Goal: Task Accomplishment & Management: Manage account settings

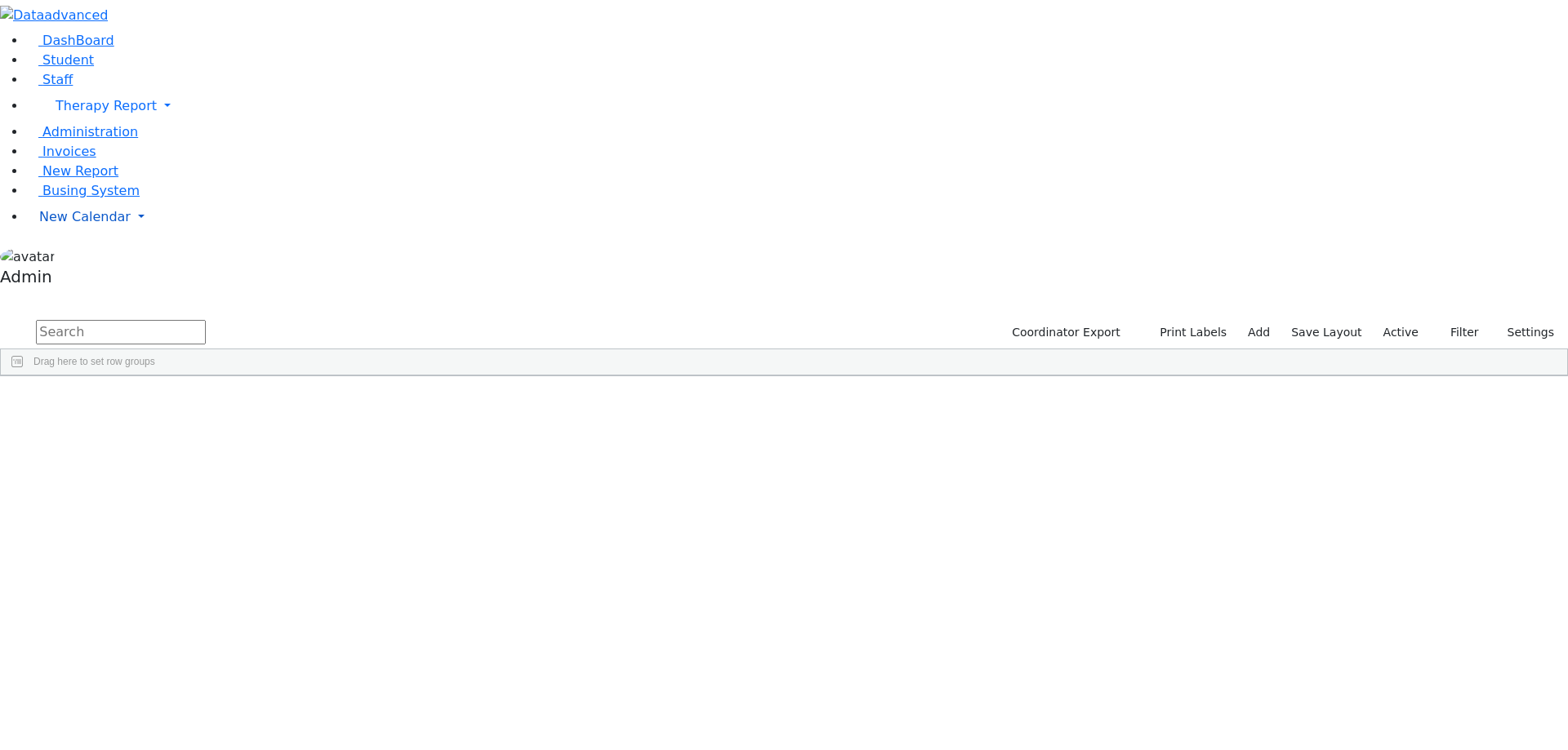
click at [97, 234] on link "New Calendar" at bounding box center [796, 217] width 1542 height 33
click at [82, 257] on span "Calendar" at bounding box center [64, 249] width 58 height 15
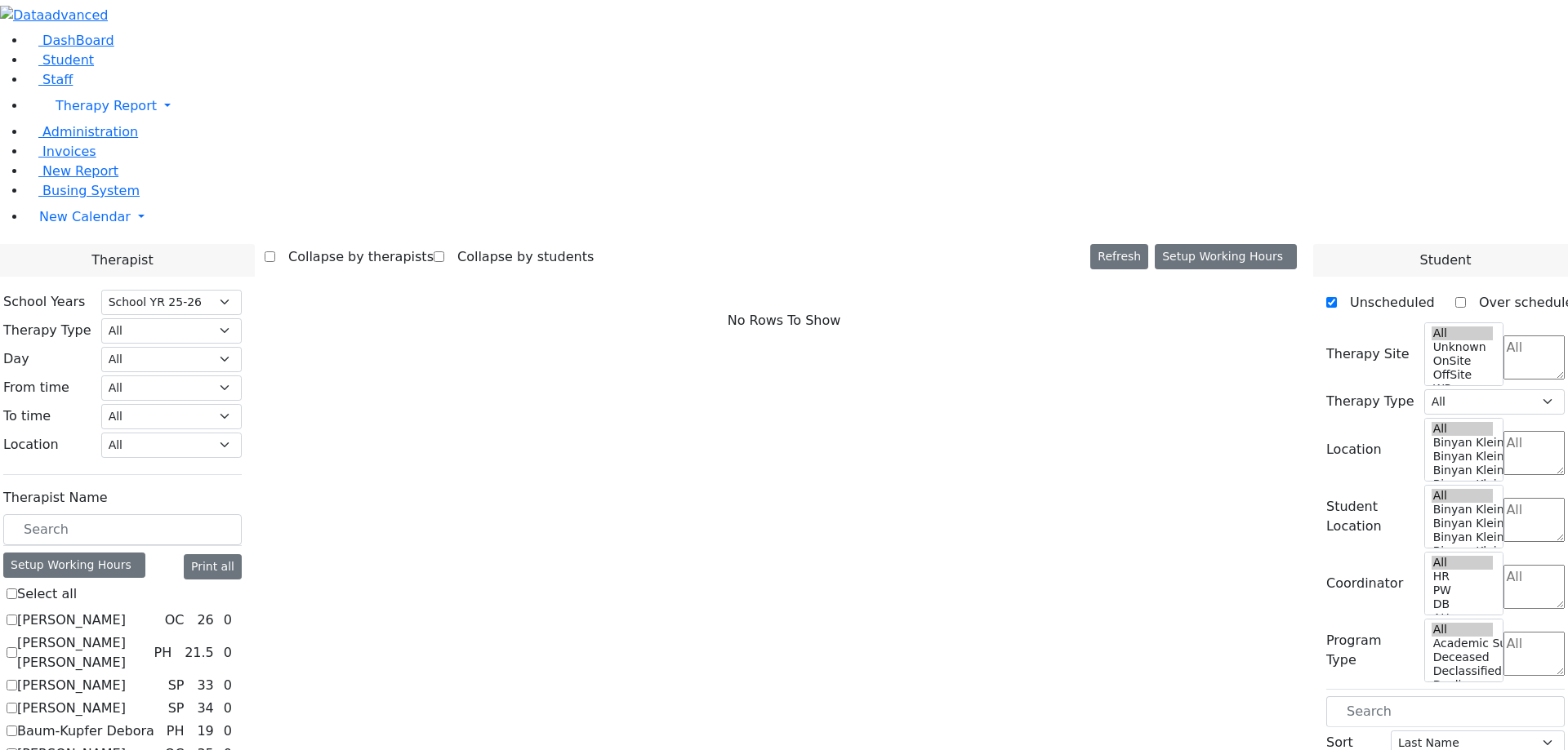
select select "212"
click at [126, 698] on label "Auslander Susanne" at bounding box center [71, 708] width 108 height 19
click at [17, 703] on input "Auslander Susanne" at bounding box center [12, 708] width 11 height 11
checkbox input "true"
select select "3"
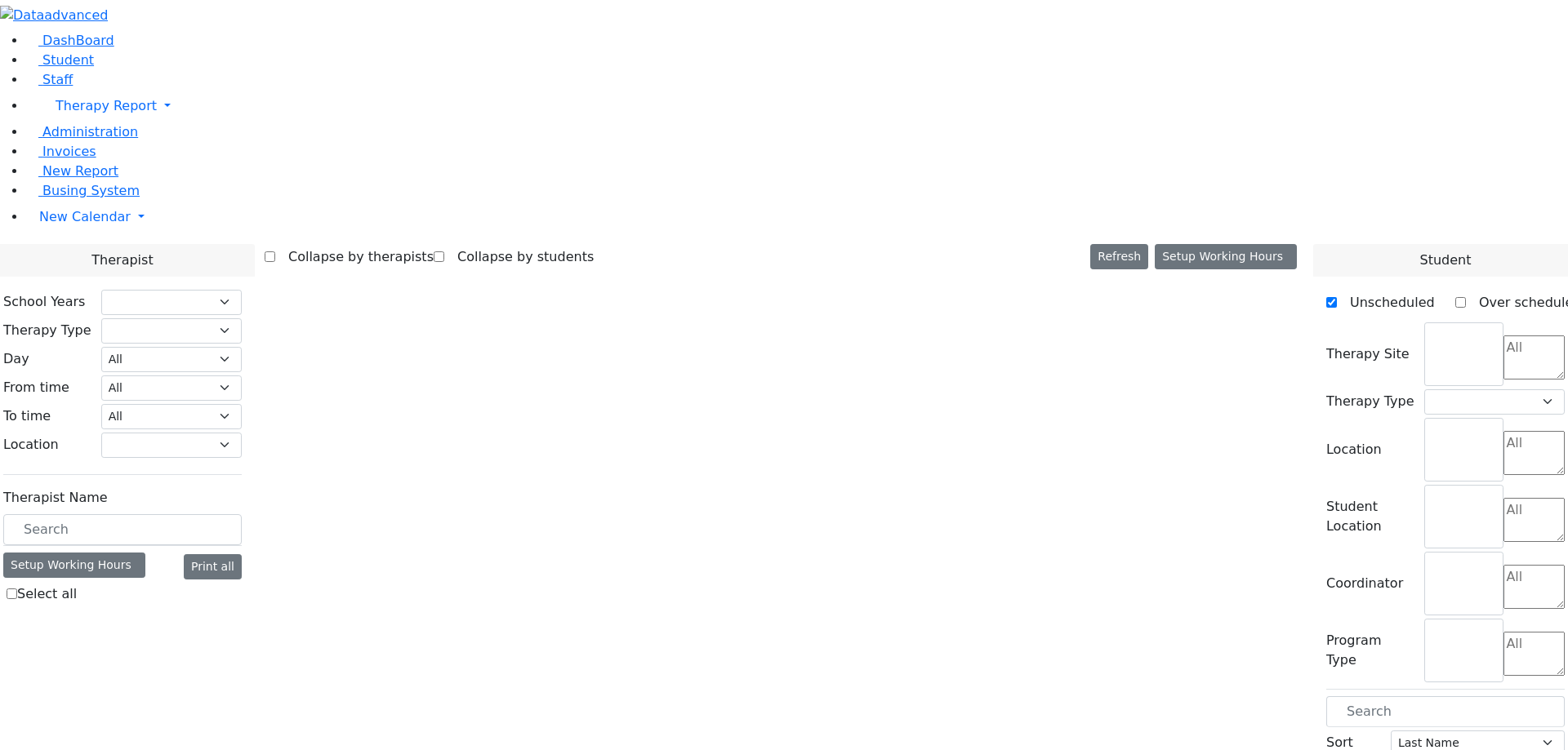
select select "212"
select select "3"
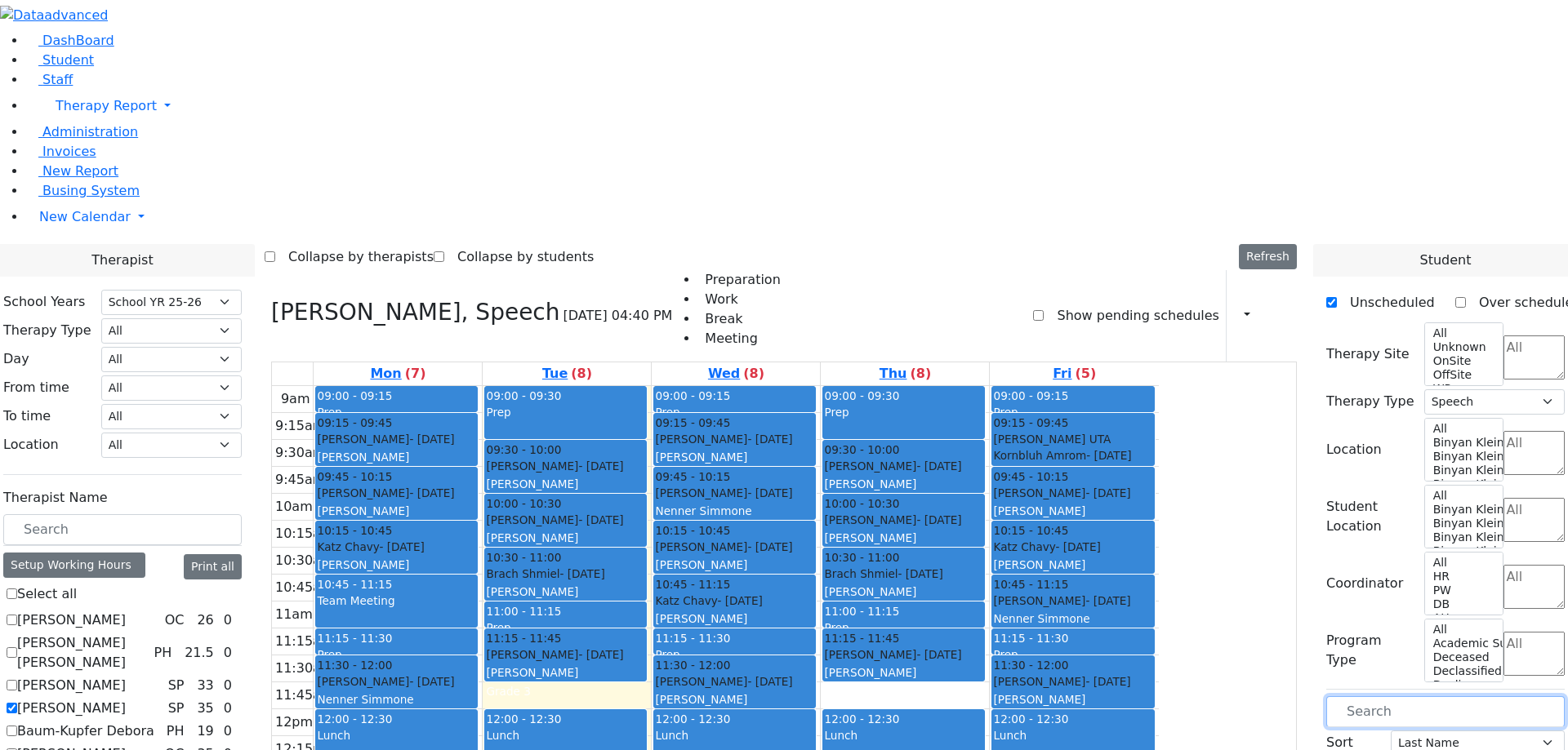
click at [1405, 696] on input "text" at bounding box center [1445, 712] width 239 height 31
type input "am"
click at [1257, 154] on button "Delete Schedule" at bounding box center [1262, 157] width 108 height 25
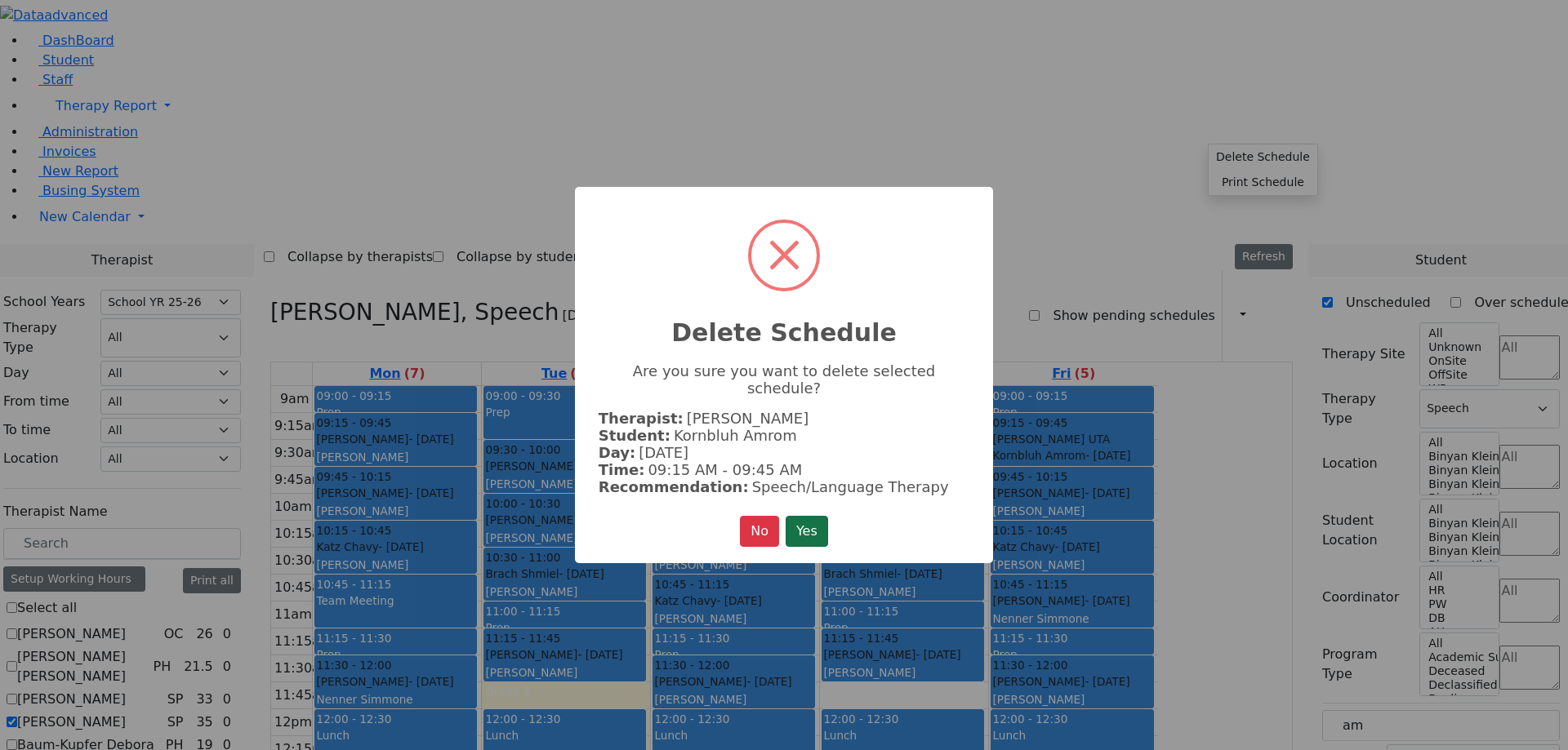
click at [802, 518] on button "Yes" at bounding box center [807, 532] width 42 height 31
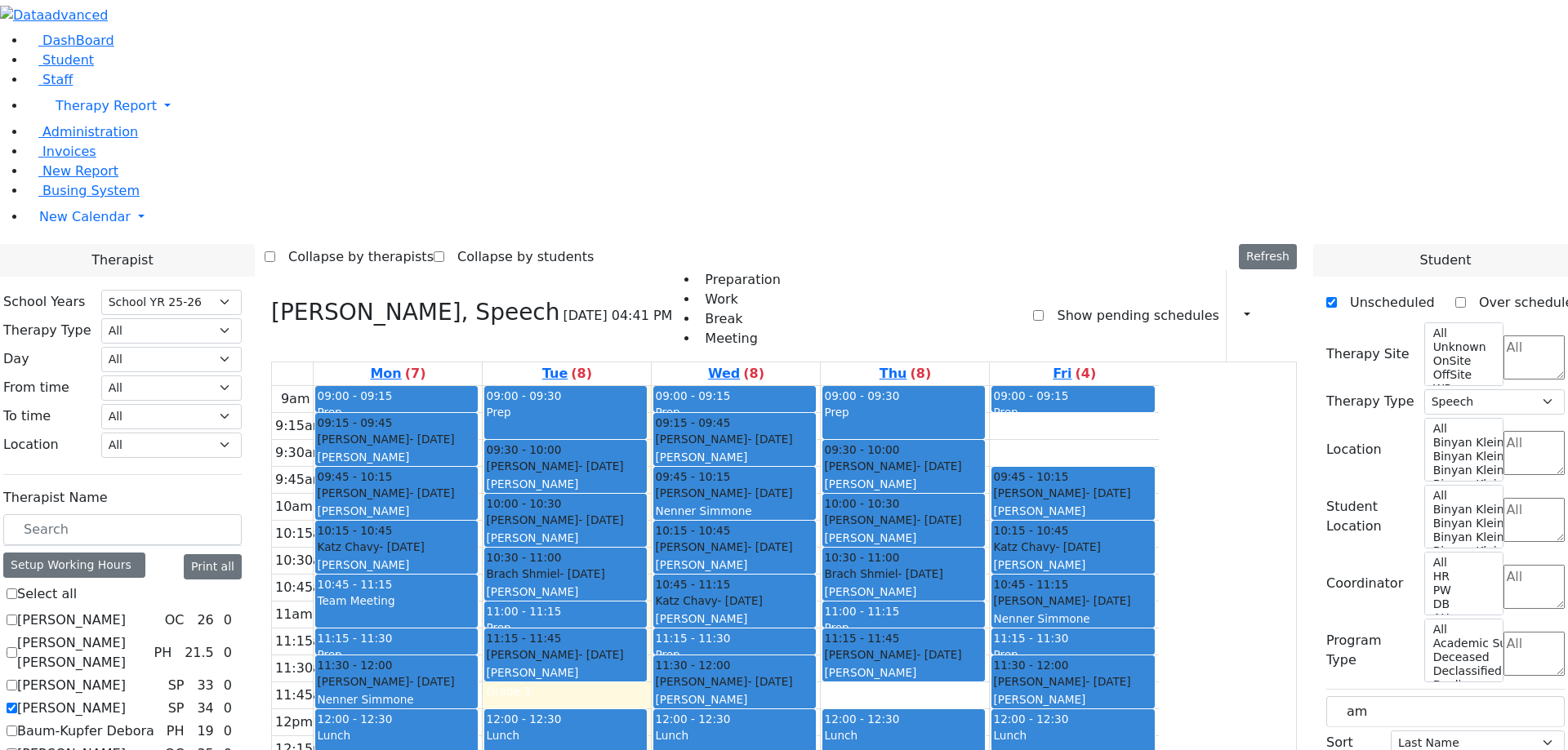
drag, startPoint x: 1395, startPoint y: 481, endPoint x: 1268, endPoint y: 141, distance: 362.9
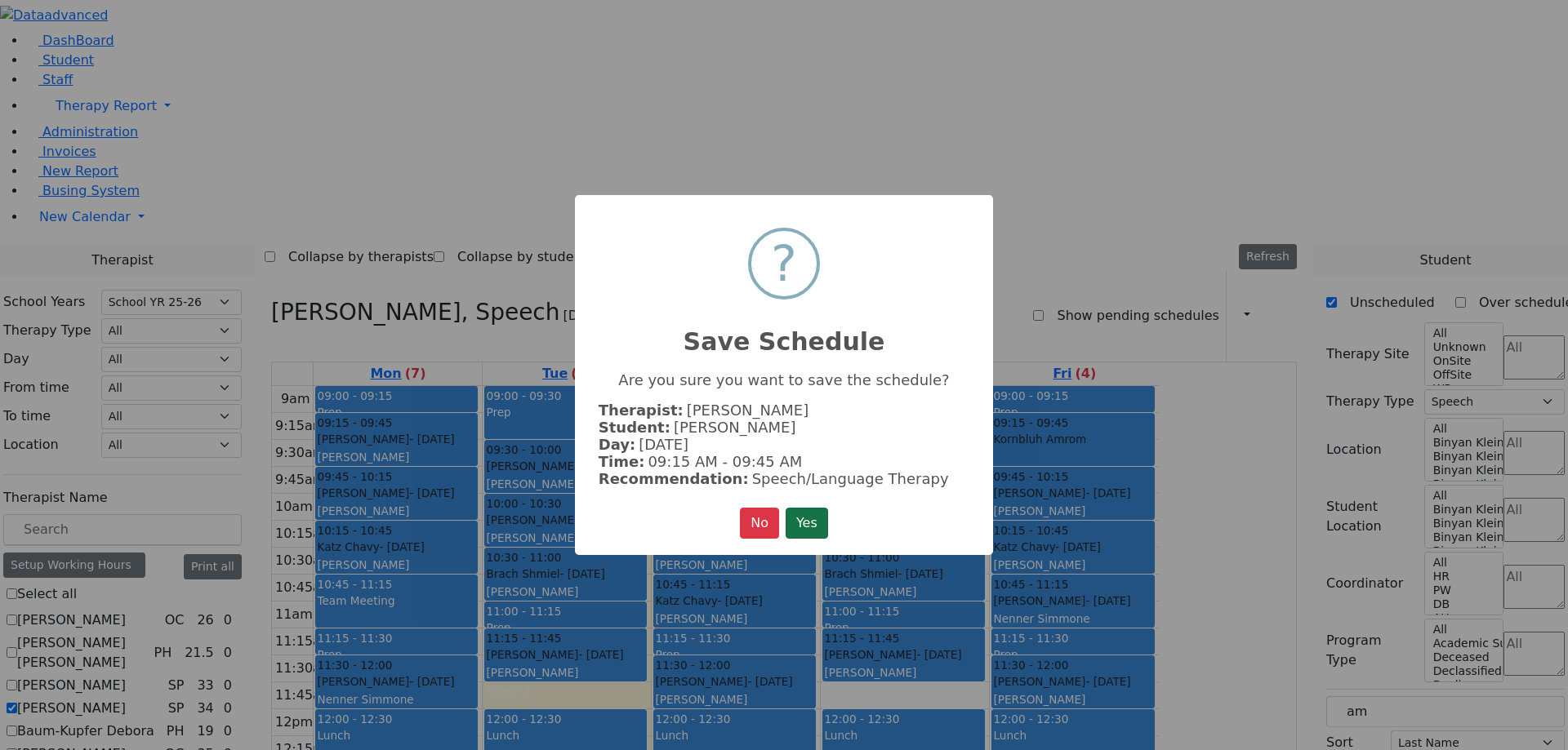
click at [809, 520] on button "Yes" at bounding box center [807, 523] width 42 height 31
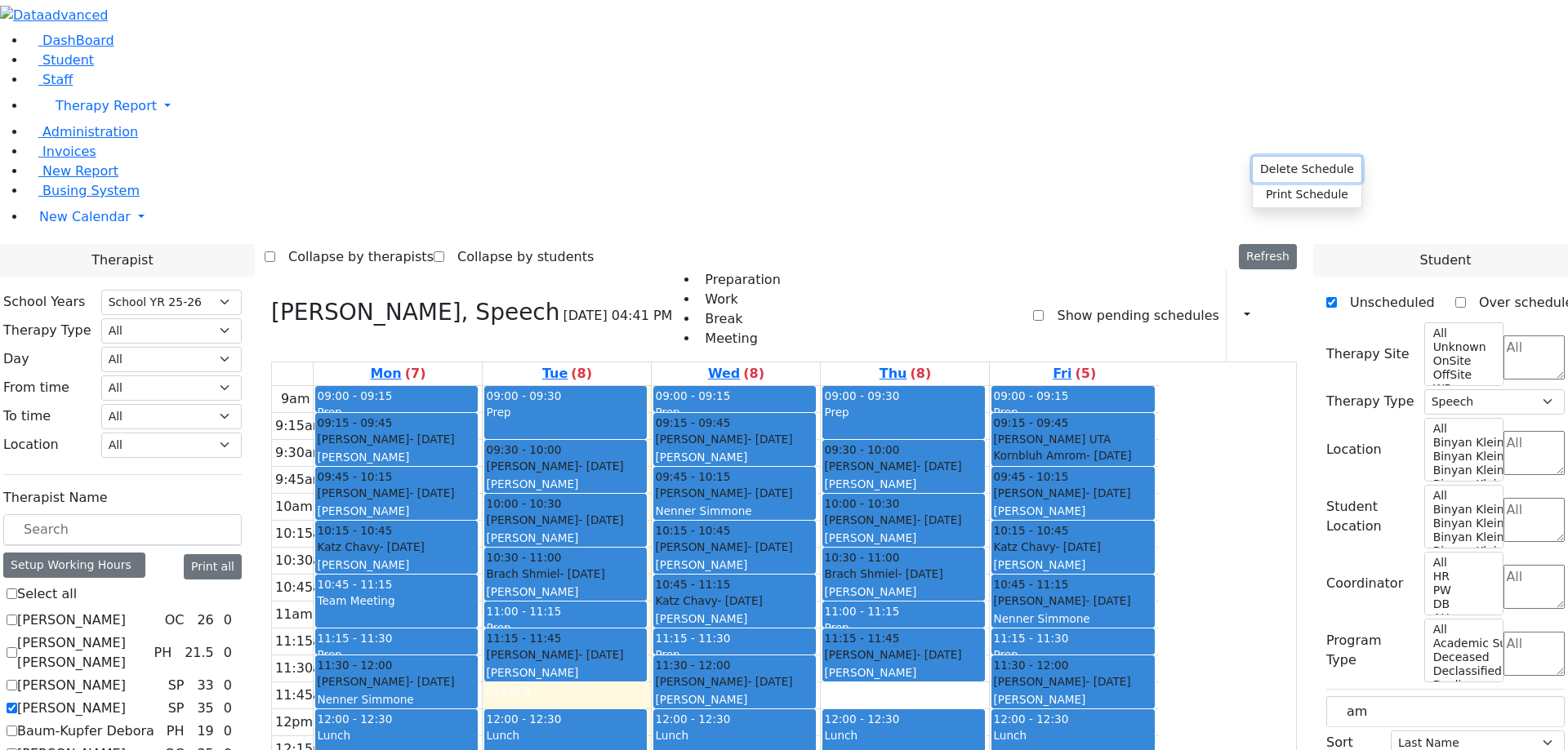
click at [1292, 163] on button "Delete Schedule" at bounding box center [1306, 170] width 108 height 25
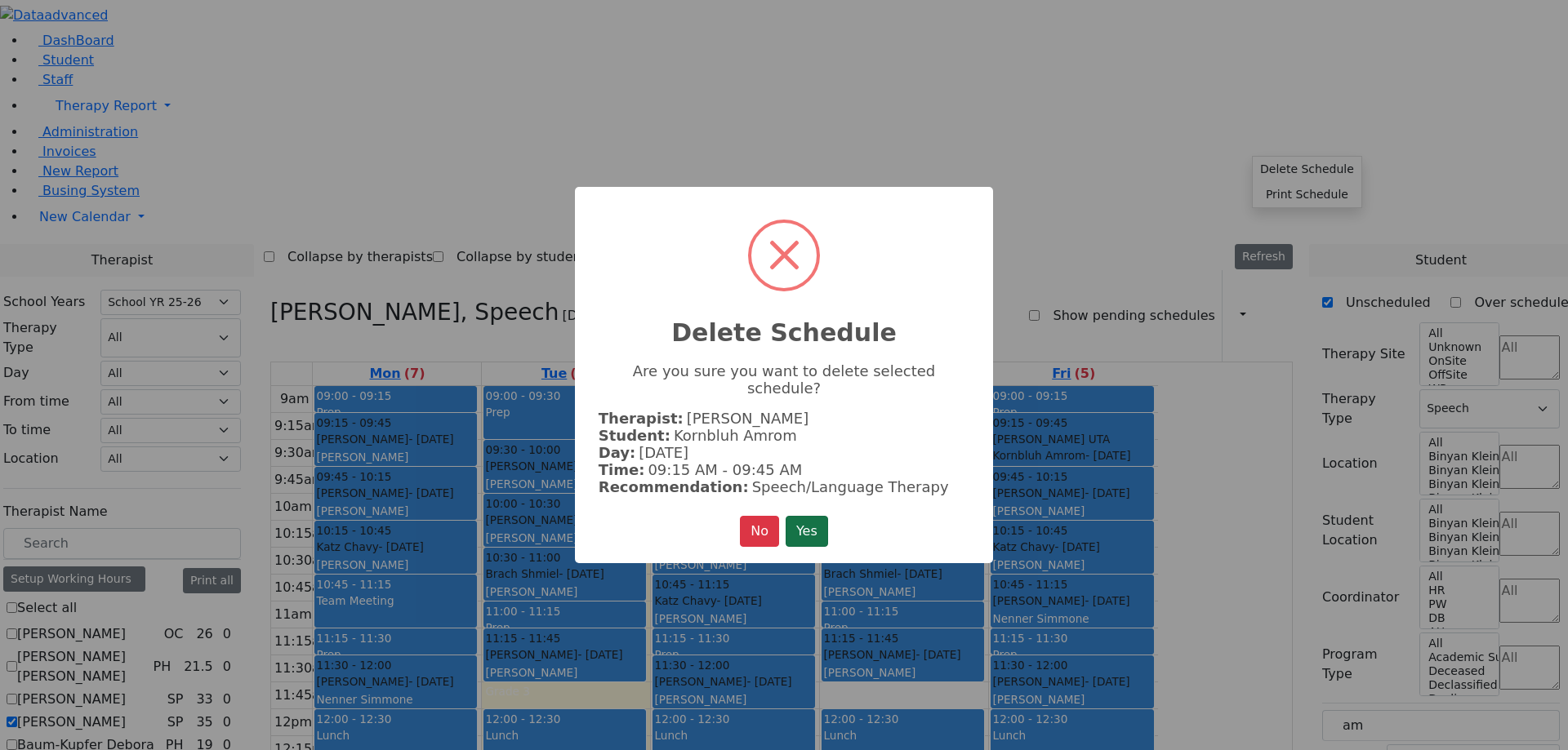
click at [814, 519] on button "Yes" at bounding box center [807, 532] width 42 height 31
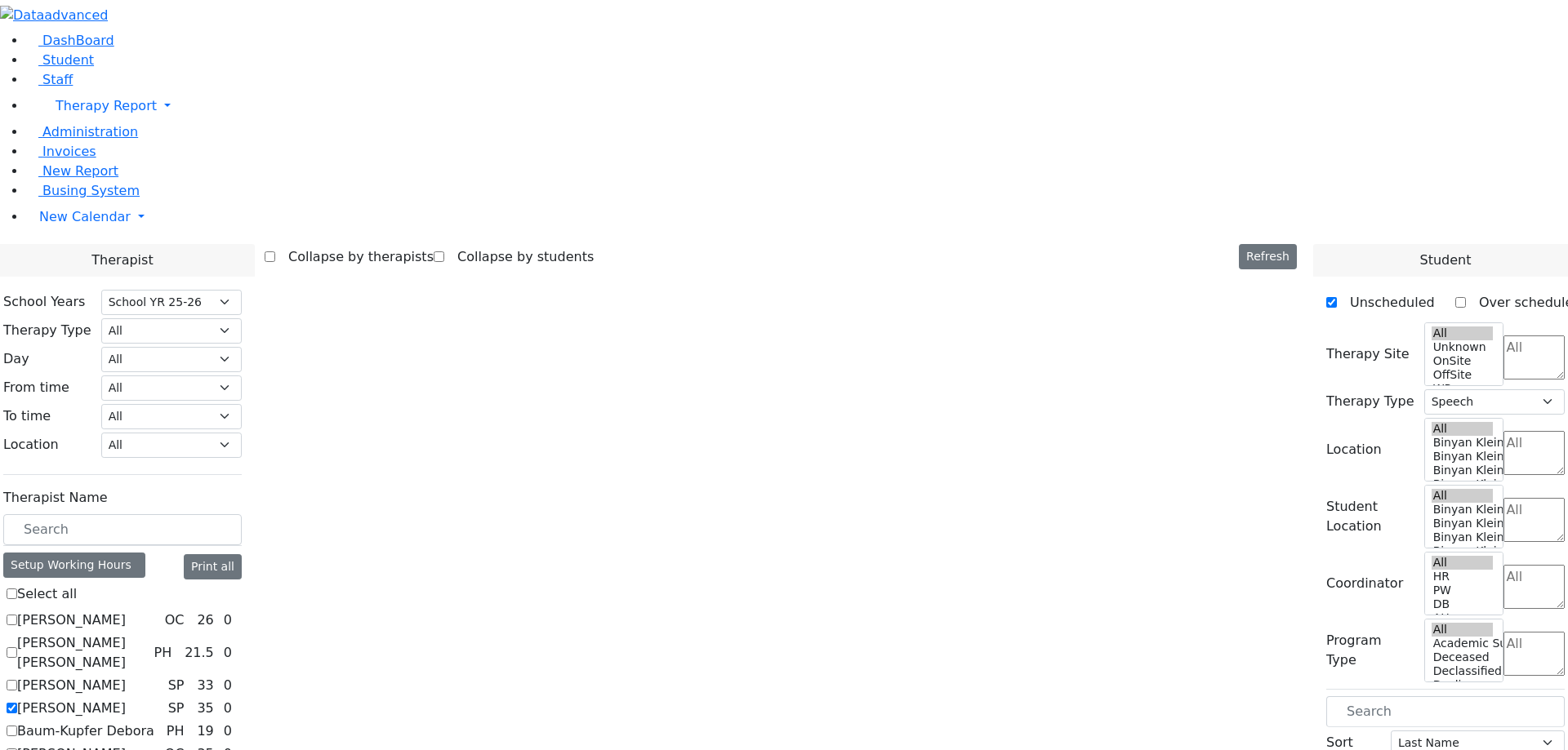
select select "212"
select select "3"
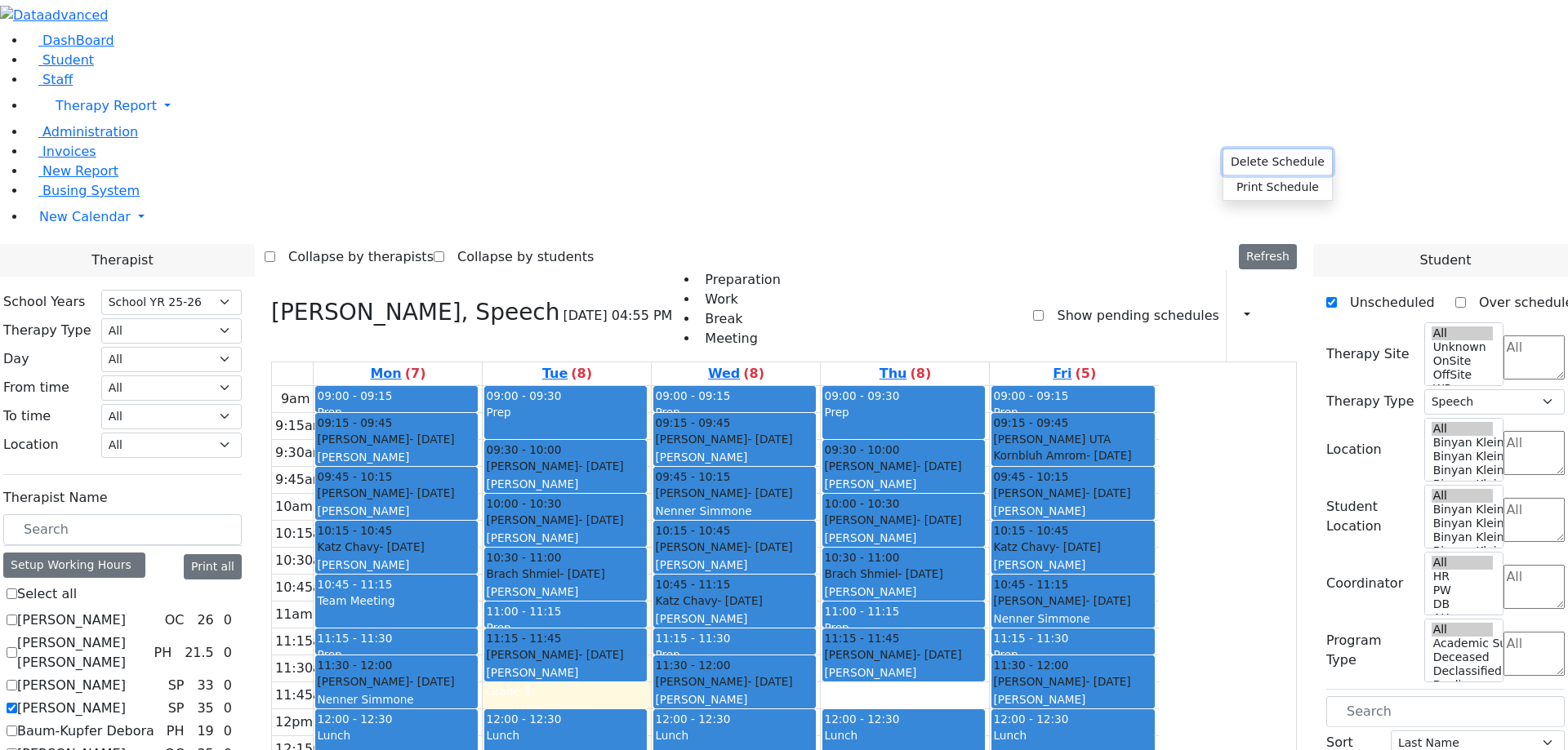
click at [1257, 162] on button "Delete Schedule" at bounding box center [1278, 162] width 108 height 25
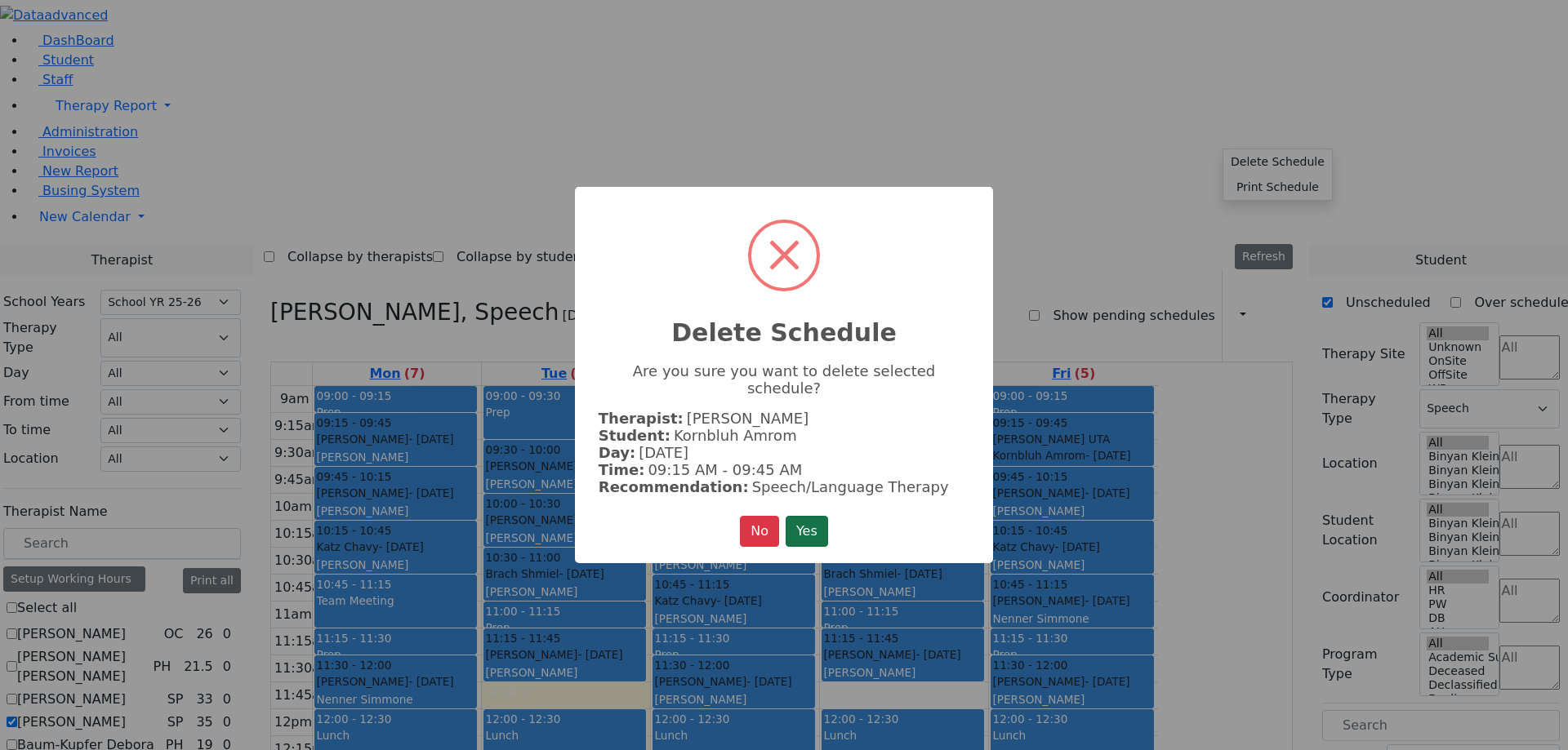
click at [804, 518] on button "Yes" at bounding box center [807, 532] width 42 height 31
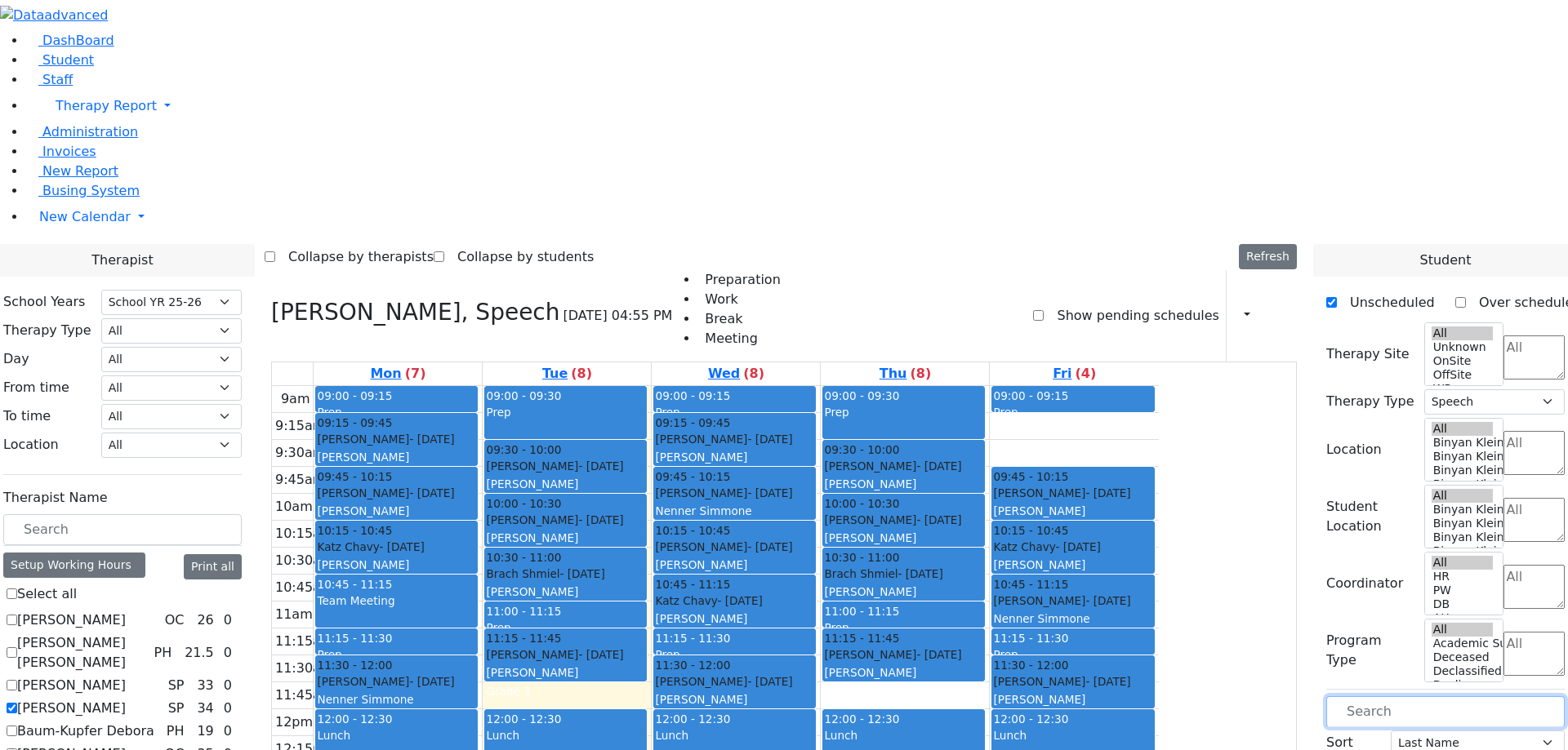
click at [1401, 696] on input "text" at bounding box center [1445, 712] width 239 height 31
type input "korn"
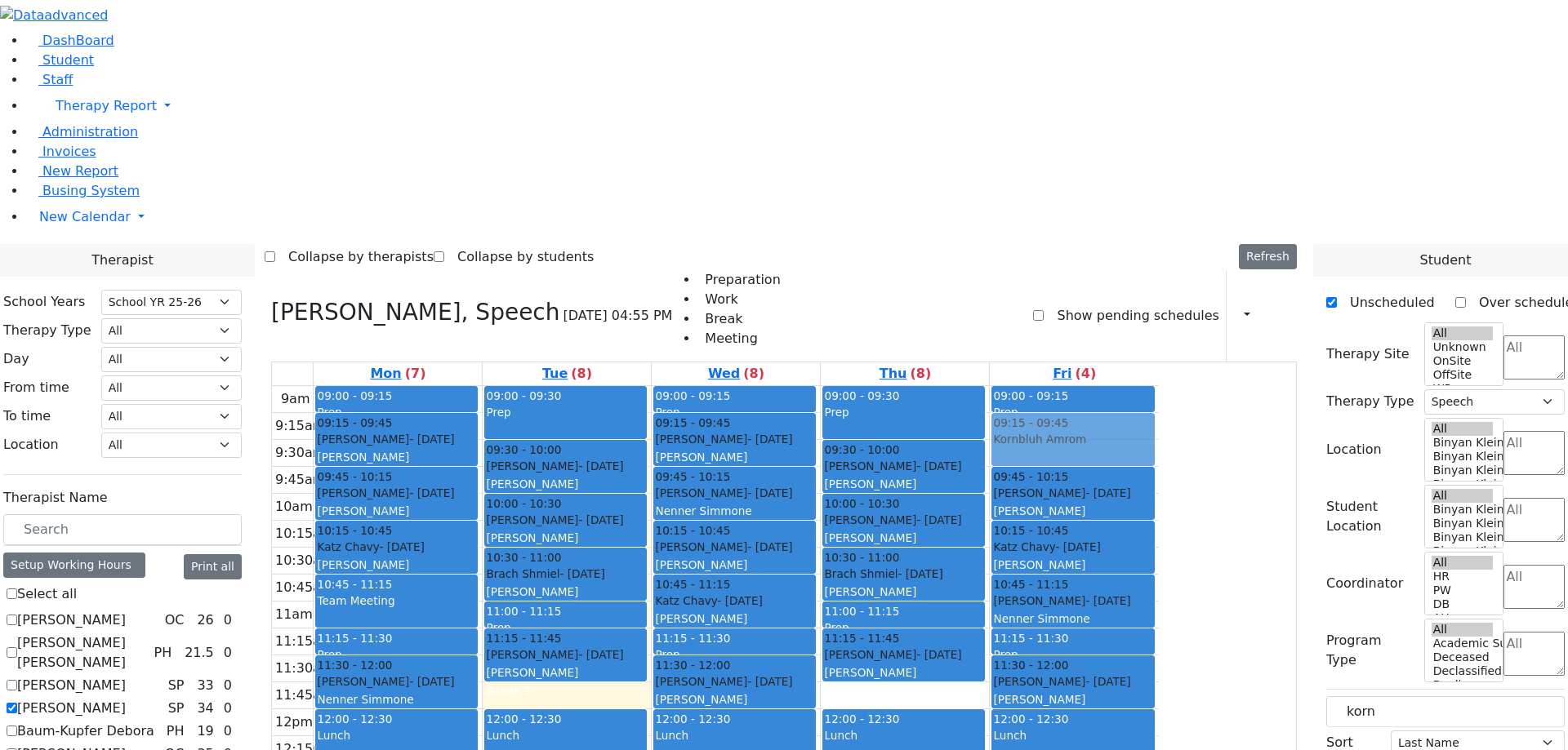
drag, startPoint x: 1389, startPoint y: 418, endPoint x: 1224, endPoint y: 148, distance: 316.4
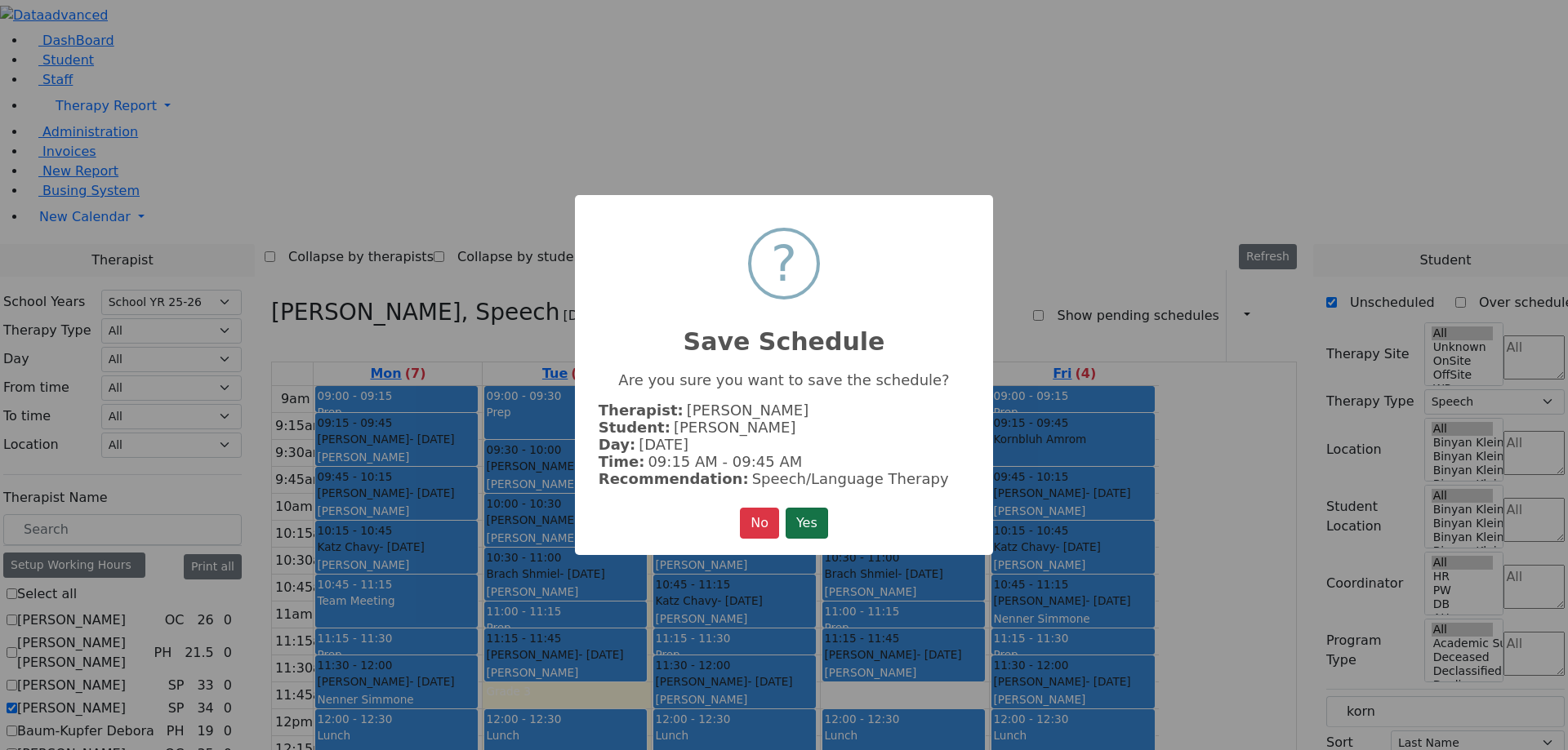
click at [802, 527] on button "Yes" at bounding box center [807, 523] width 42 height 31
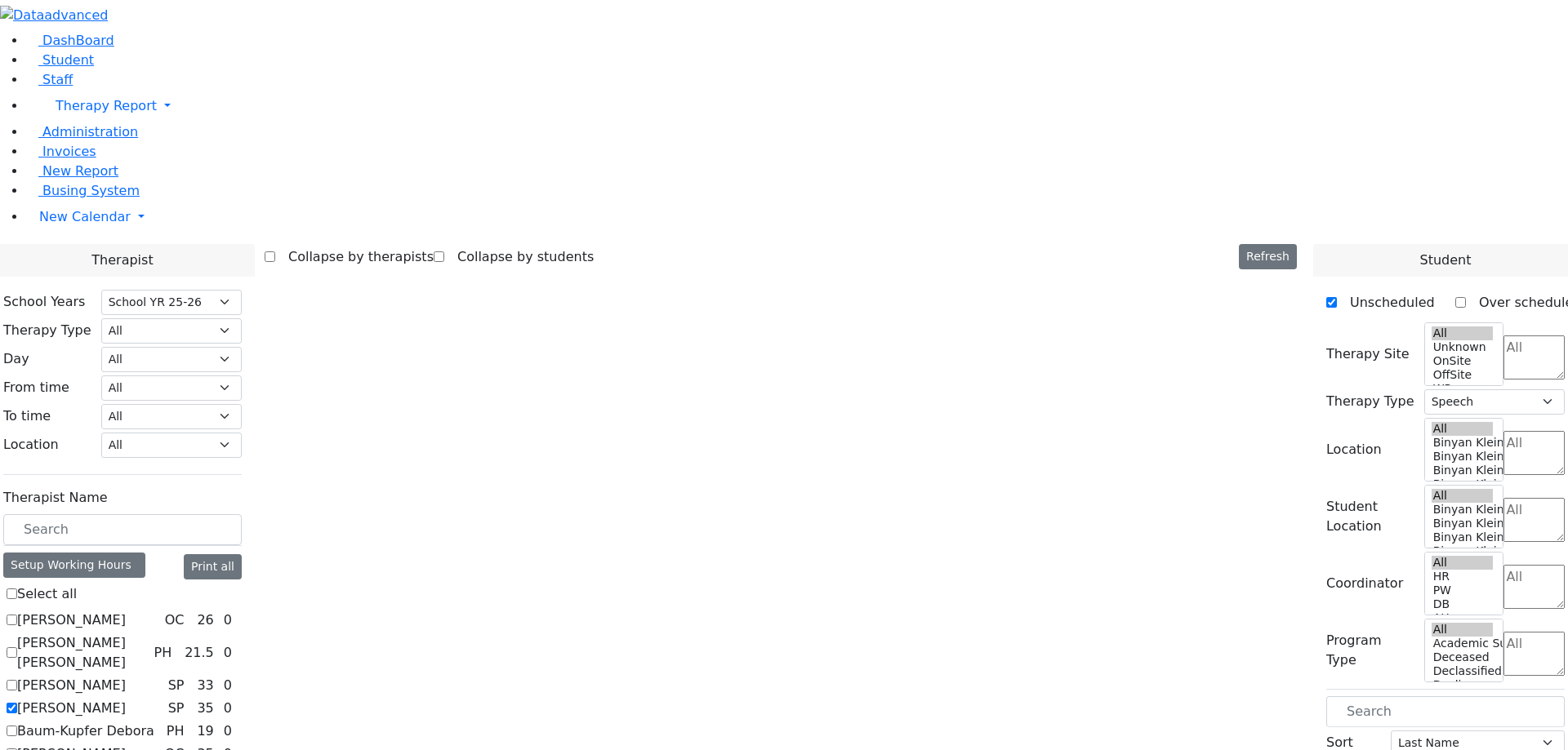
select select "212"
select select "3"
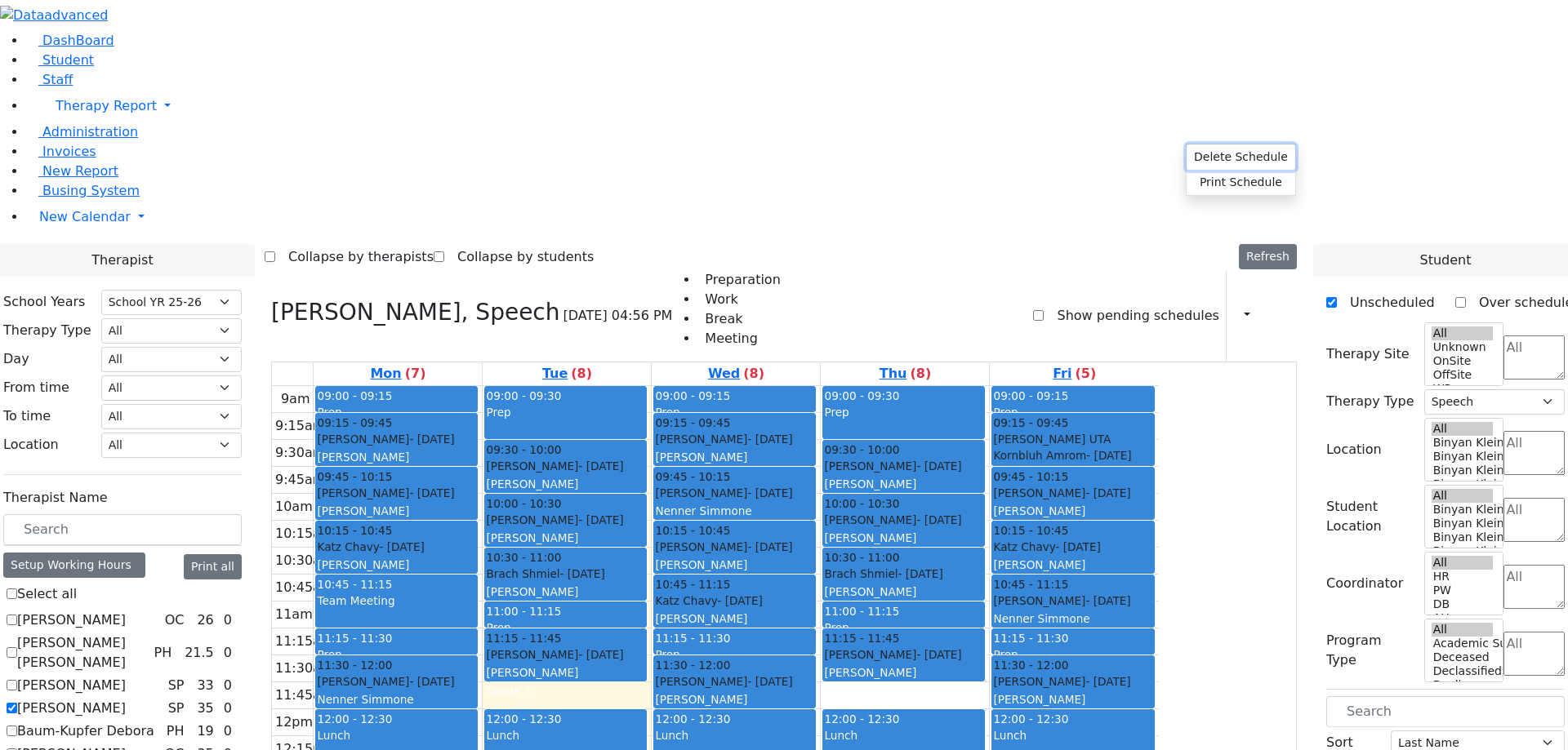
click at [1227, 155] on button "Delete Schedule" at bounding box center [1240, 157] width 108 height 25
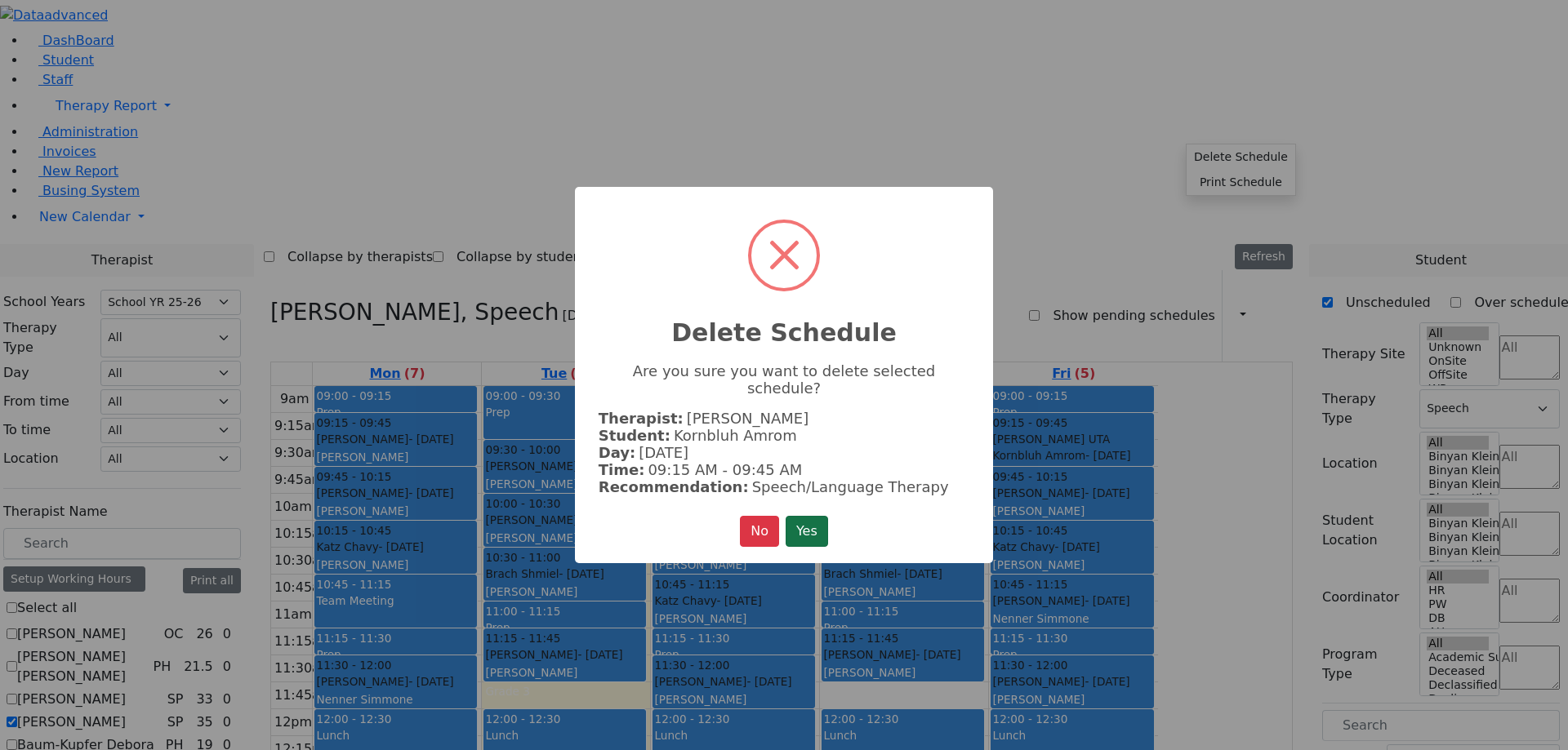
click at [807, 516] on button "Yes" at bounding box center [807, 532] width 42 height 31
